Goal: Information Seeking & Learning: Find specific fact

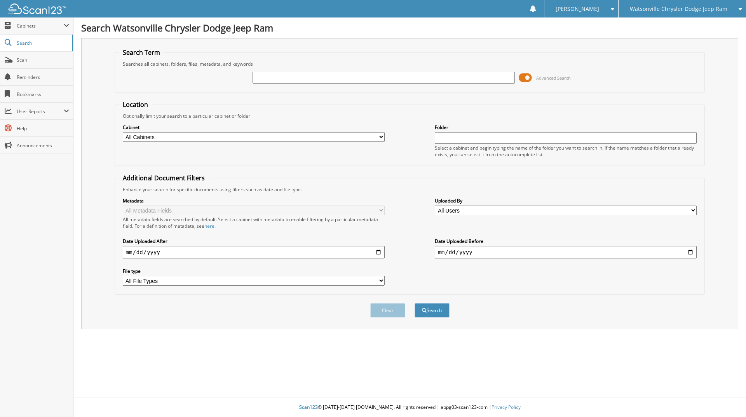
click at [309, 77] on input "text" at bounding box center [383, 78] width 262 height 12
type input "24747"
click at [414, 303] on button "Search" at bounding box center [431, 310] width 35 height 14
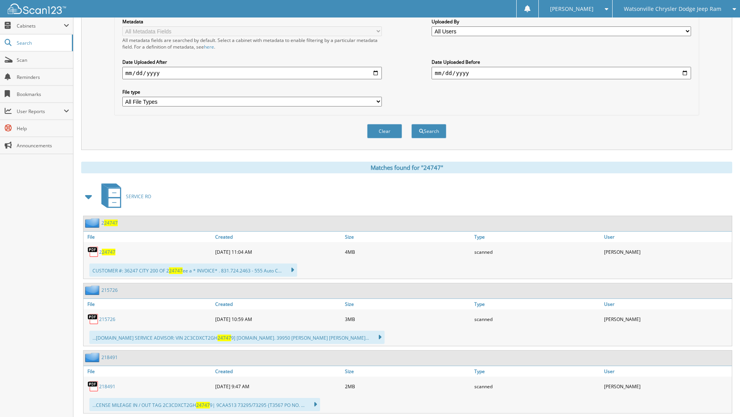
scroll to position [151, 0]
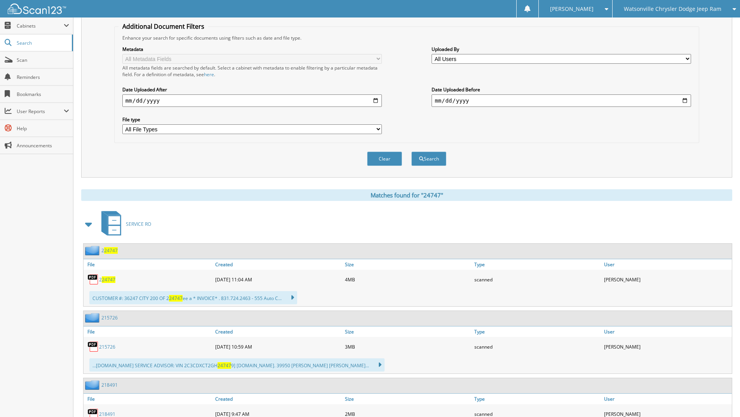
click at [107, 280] on span "24747" at bounding box center [109, 279] width 14 height 7
click at [97, 345] on img at bounding box center [93, 347] width 12 height 12
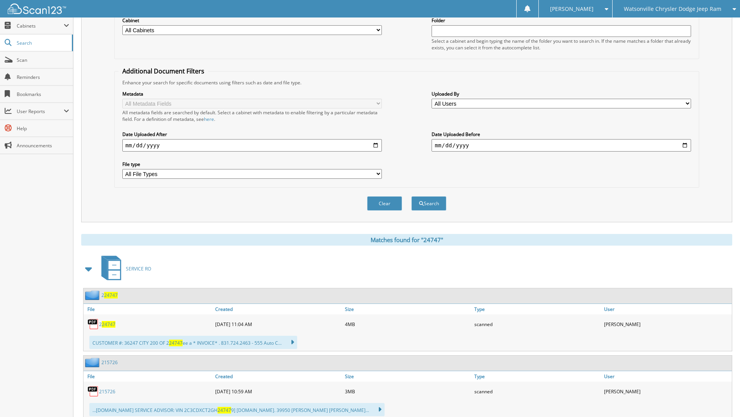
scroll to position [0, 0]
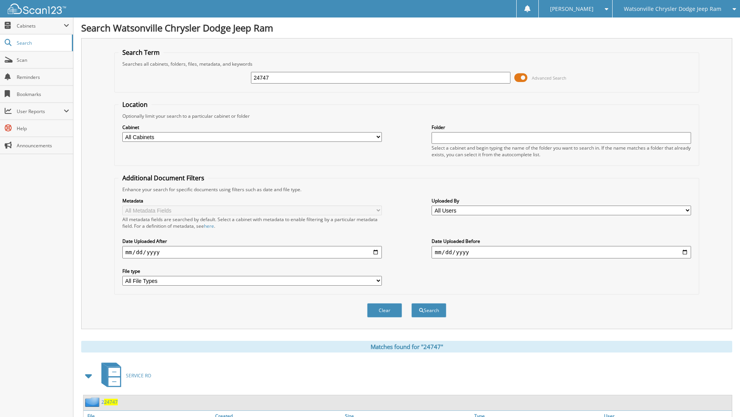
drag, startPoint x: 280, startPoint y: 84, endPoint x: 263, endPoint y: 84, distance: 17.1
click at [263, 84] on div "24747 Advanced Search" at bounding box center [406, 77] width 576 height 21
drag, startPoint x: 285, startPoint y: 77, endPoint x: 220, endPoint y: 78, distance: 64.9
click at [220, 78] on div "24747 Advanced Search" at bounding box center [406, 77] width 576 height 21
type input "jt24107"
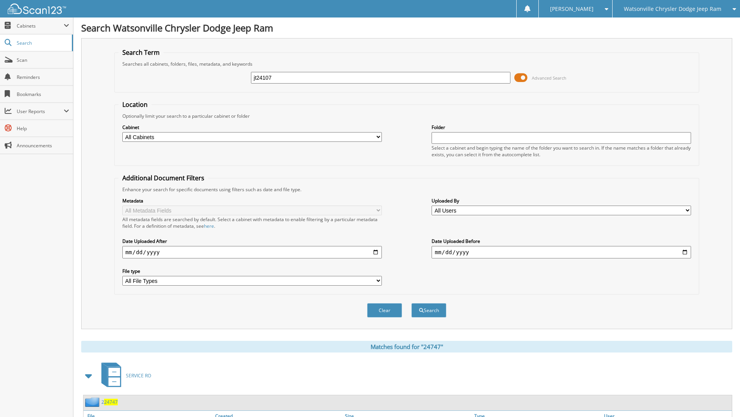
click at [411, 303] on button "Search" at bounding box center [428, 310] width 35 height 14
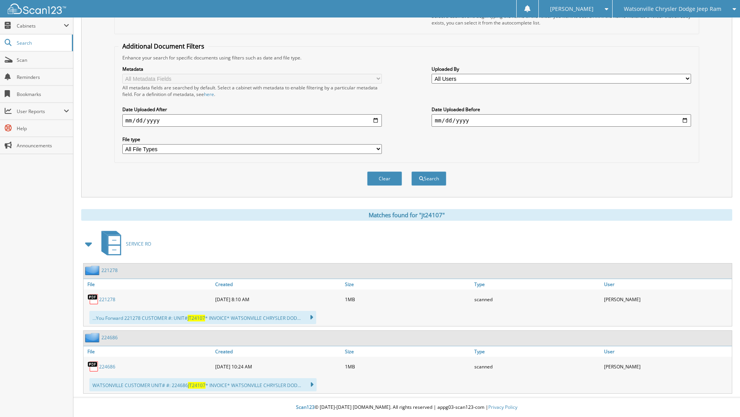
click at [108, 299] on link "221278" at bounding box center [107, 299] width 16 height 7
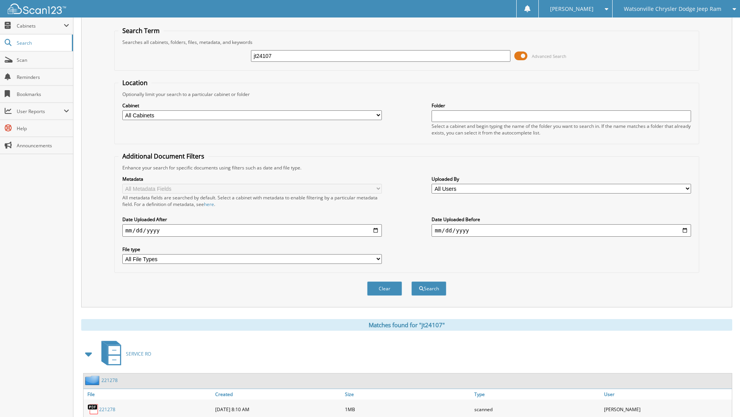
scroll to position [0, 0]
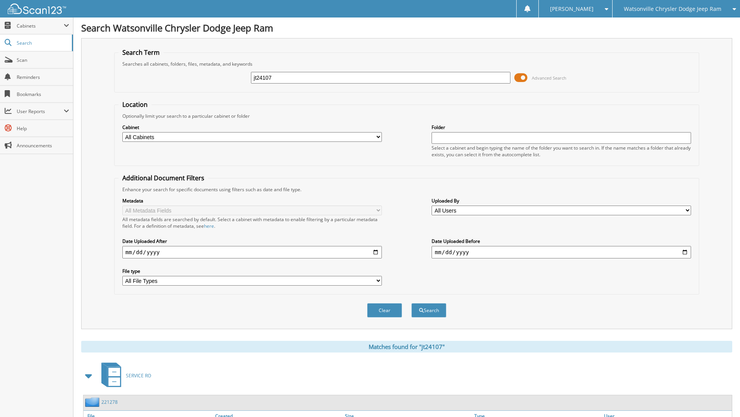
click at [263, 77] on input "jt24107" at bounding box center [380, 78] width 259 height 12
type input "jt25107"
click at [411, 303] on button "Search" at bounding box center [428, 310] width 35 height 14
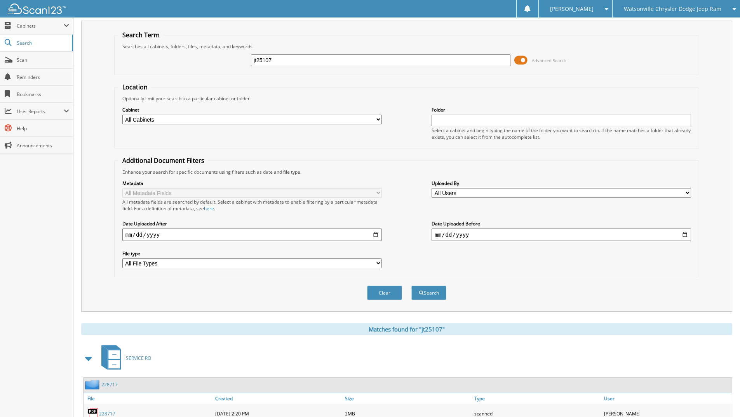
scroll to position [65, 0]
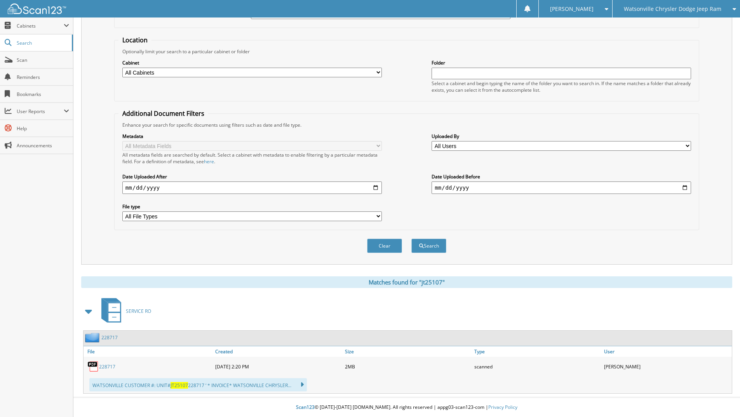
click at [108, 362] on div "228717" at bounding box center [149, 366] width 130 height 16
click at [107, 365] on link "228717" at bounding box center [107, 366] width 16 height 7
